Goal: Transaction & Acquisition: Purchase product/service

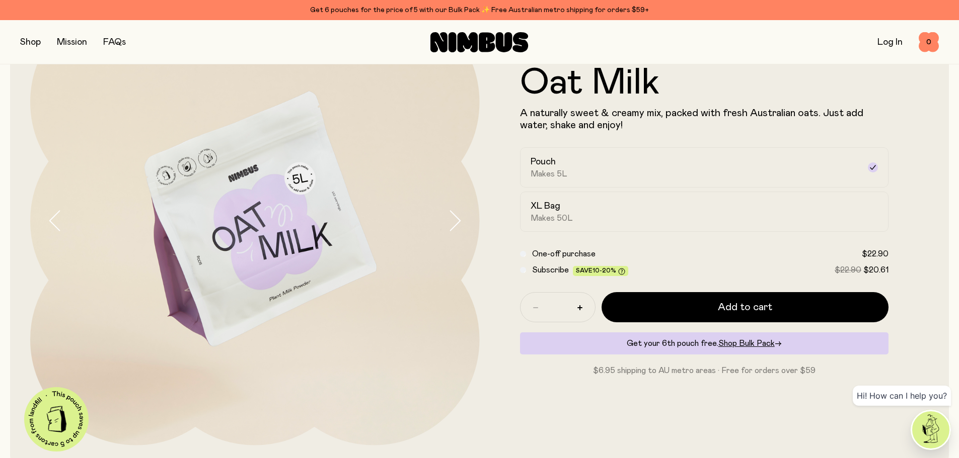
scroll to position [101, 0]
click at [629, 201] on div "XL Bag Makes 50L" at bounding box center [695, 211] width 330 height 23
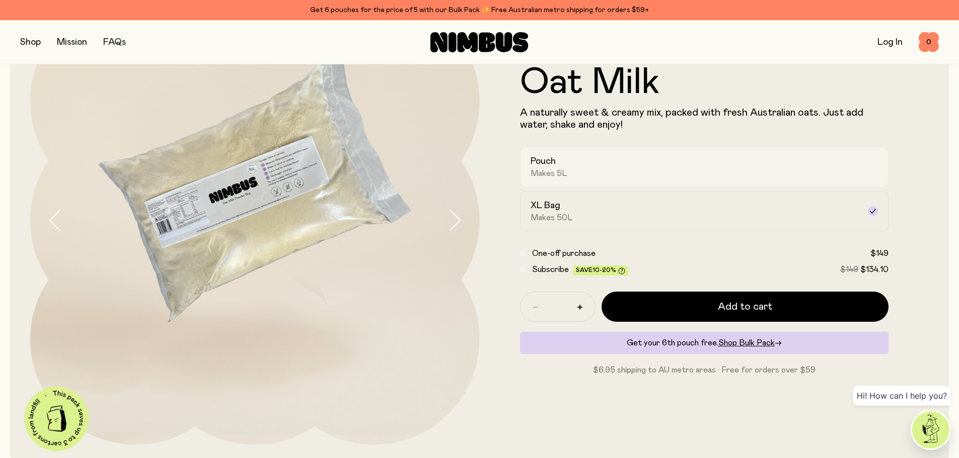
click at [630, 176] on div "Pouch Makes 5L" at bounding box center [695, 166] width 330 height 23
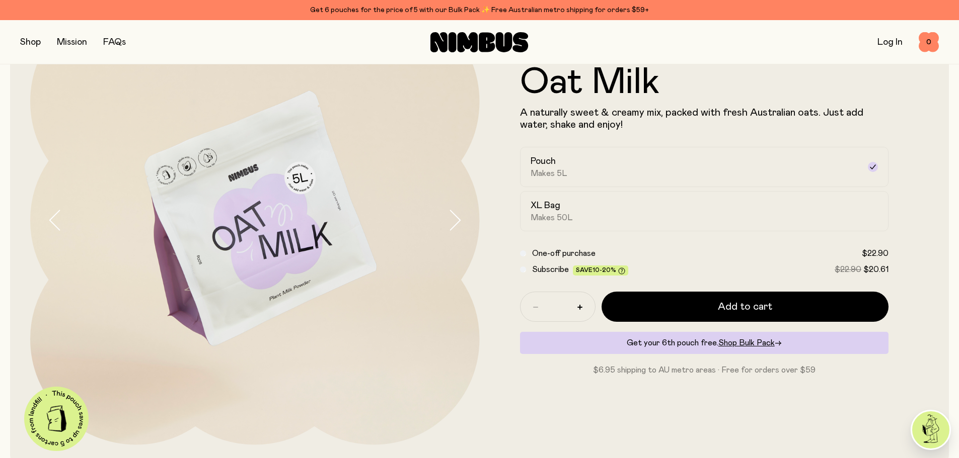
click at [465, 220] on button "button" at bounding box center [463, 220] width 32 height 449
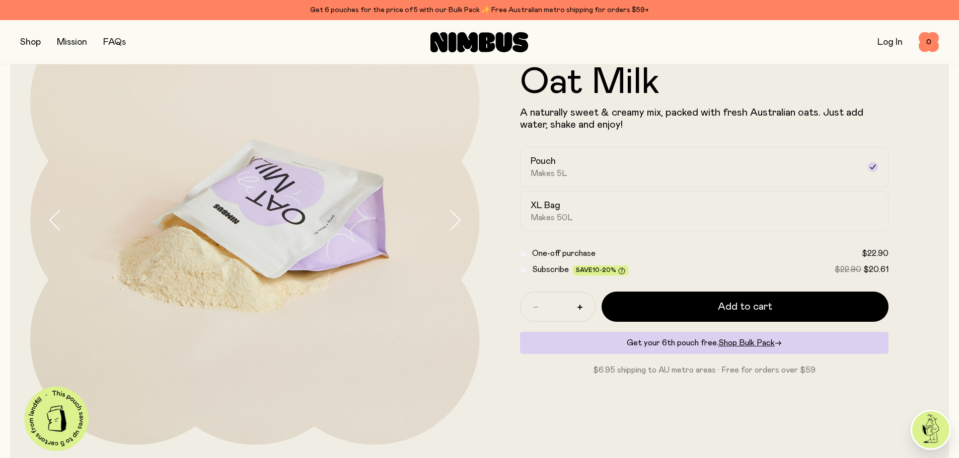
click at [461, 221] on icon "button" at bounding box center [454, 220] width 14 height 21
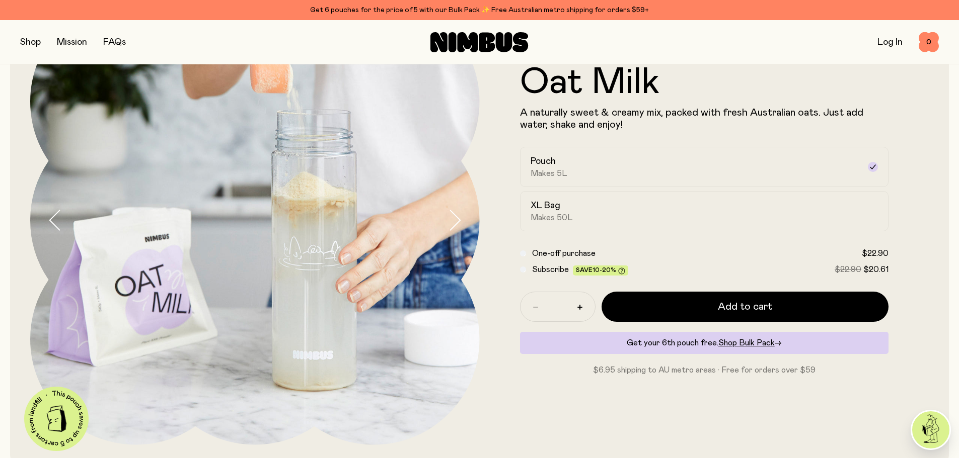
click at [458, 222] on icon "button" at bounding box center [455, 221] width 10 height 20
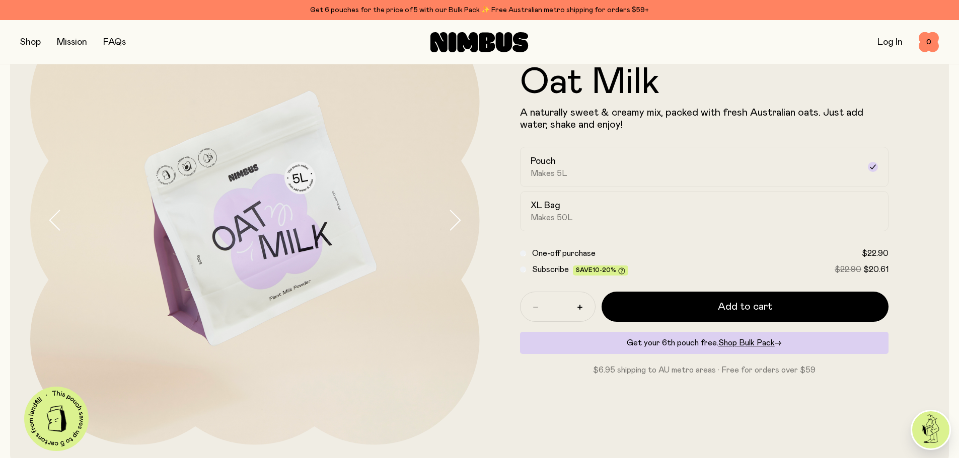
click at [458, 222] on icon "button" at bounding box center [455, 221] width 10 height 20
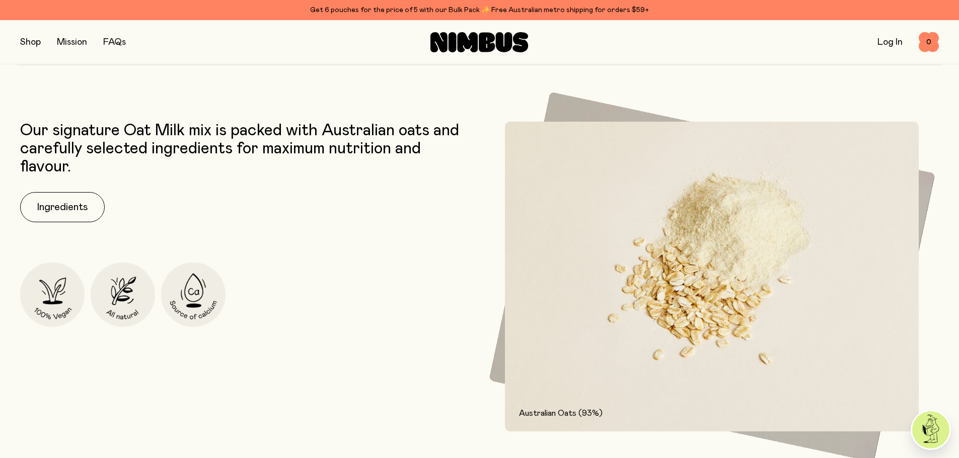
scroll to position [503, 0]
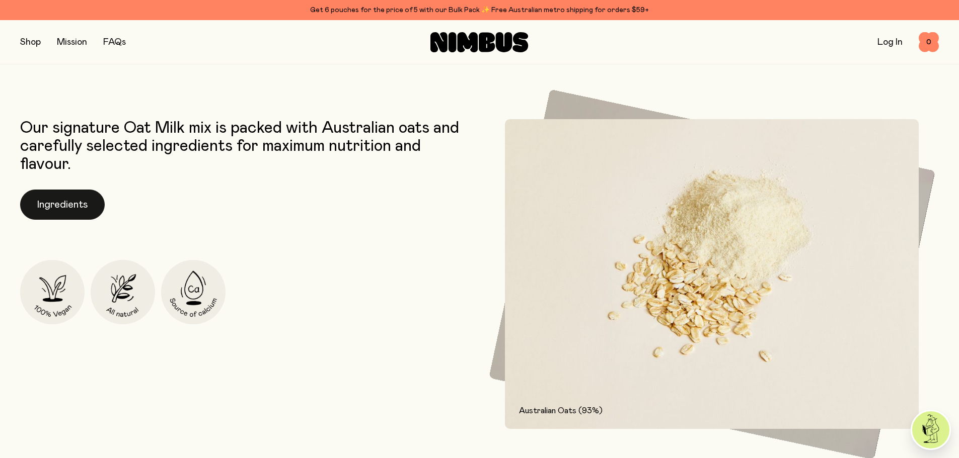
click at [86, 210] on button "Ingredients" at bounding box center [62, 205] width 85 height 30
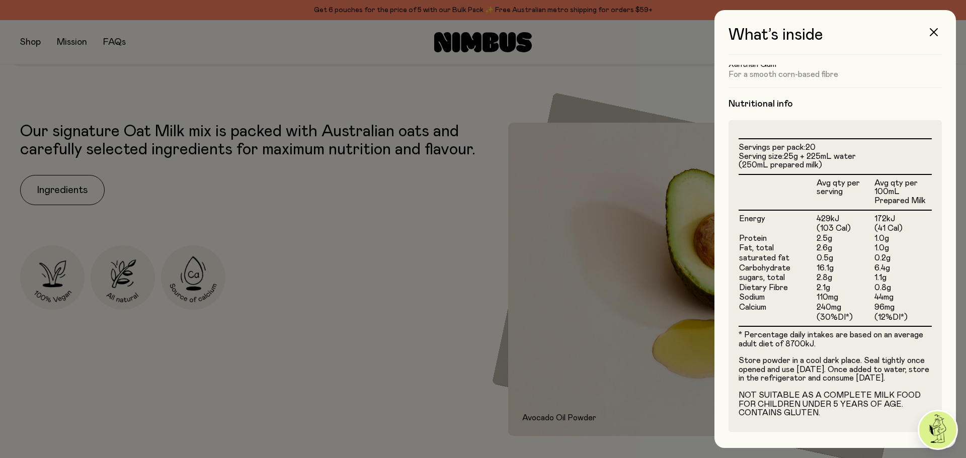
scroll to position [202, 0]
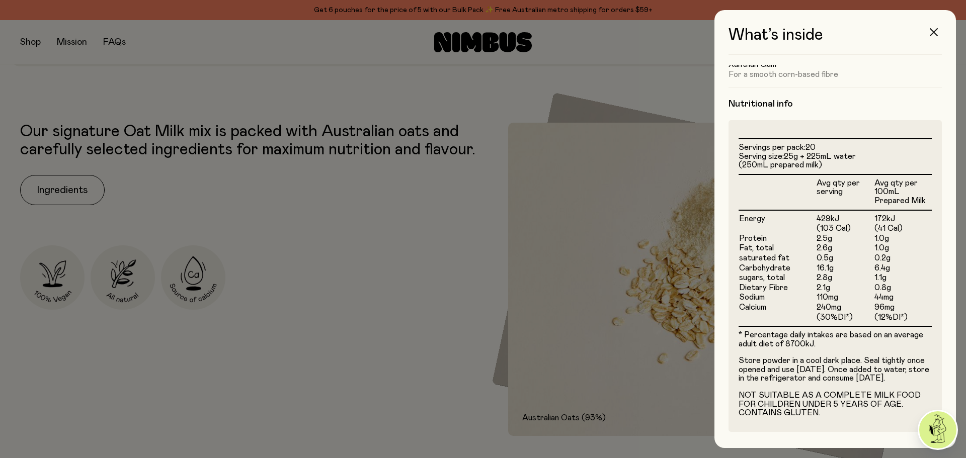
click at [938, 37] on button "button" at bounding box center [934, 32] width 24 height 24
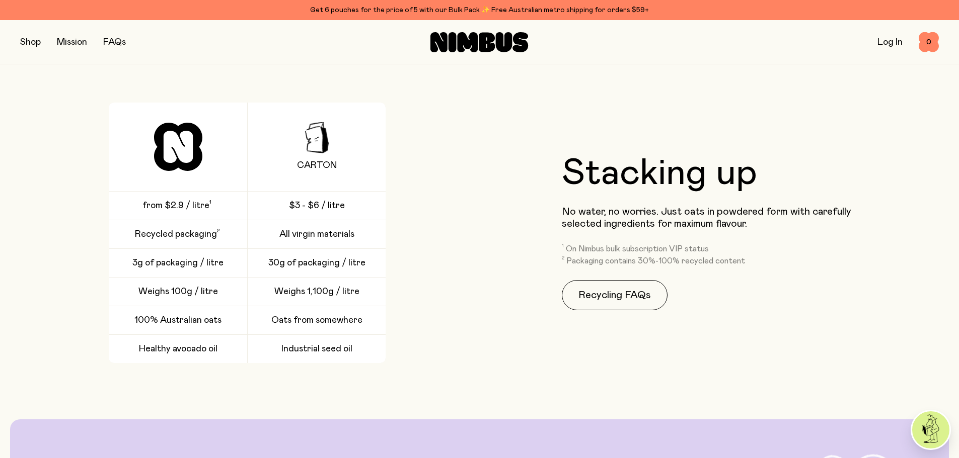
scroll to position [1661, 0]
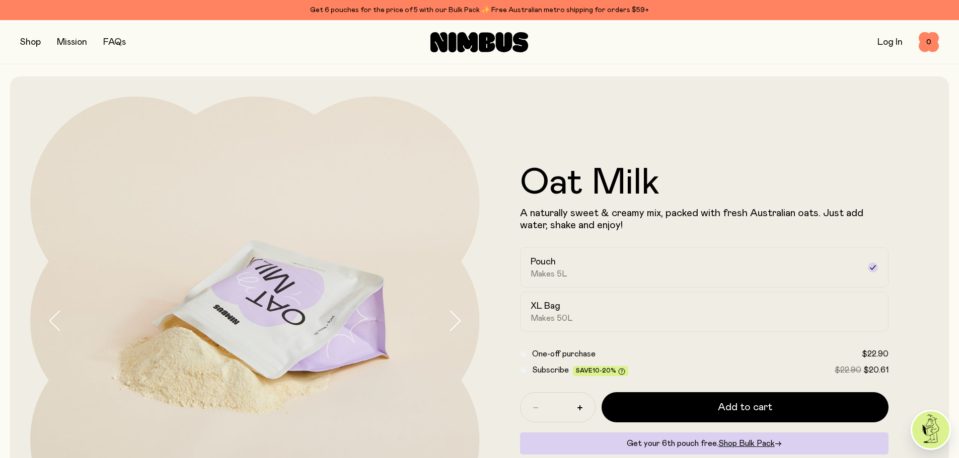
scroll to position [1661, 0]
